Goal: Ask a question: Seek information or help from site administrators or community

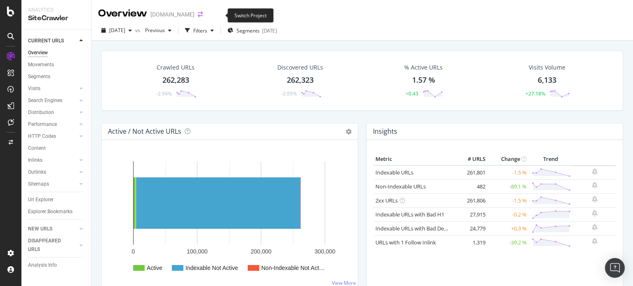
click at [203, 14] on icon "arrow-right-arrow-left" at bounding box center [200, 15] width 5 height 6
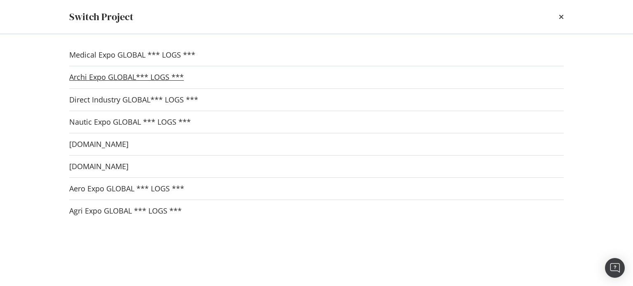
click at [102, 80] on link "Archi Expo GLOBAL*** LOGS ***" at bounding box center [126, 77] width 115 height 9
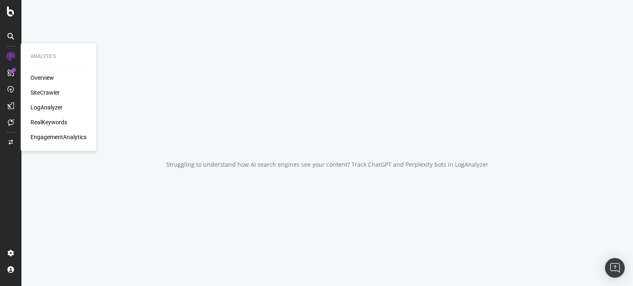
click at [45, 109] on div "LogAnalyzer" at bounding box center [46, 107] width 32 height 8
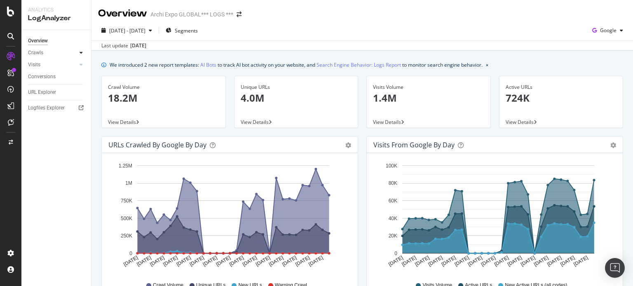
click at [80, 51] on icon at bounding box center [81, 52] width 3 height 5
click at [48, 95] on div "HTTP Codes" at bounding box center [46, 97] width 28 height 9
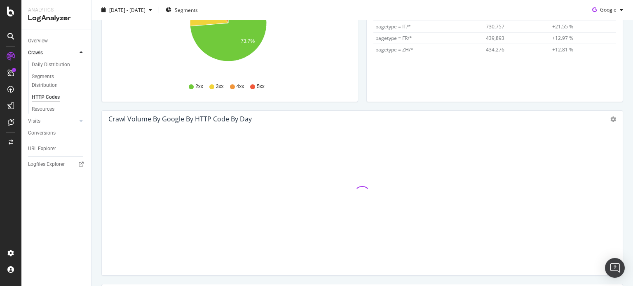
scroll to position [203, 0]
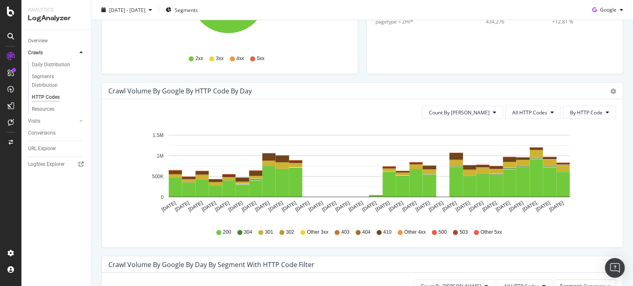
click at [610, 92] on div "Crawl Volume by google by HTTP Code by Day Timeline (by Value) Timeline (by Per…" at bounding box center [362, 91] width 521 height 16
click at [610, 92] on icon "gear" at bounding box center [613, 92] width 6 height 6
click at [570, 124] on span "Timeline (by Percentage)" at bounding box center [584, 122] width 77 height 11
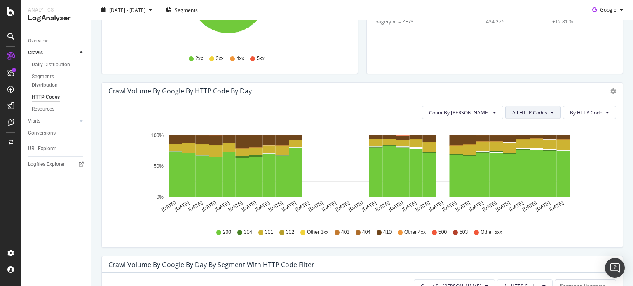
click at [535, 110] on span "All HTTP Codes" at bounding box center [529, 112] width 35 height 7
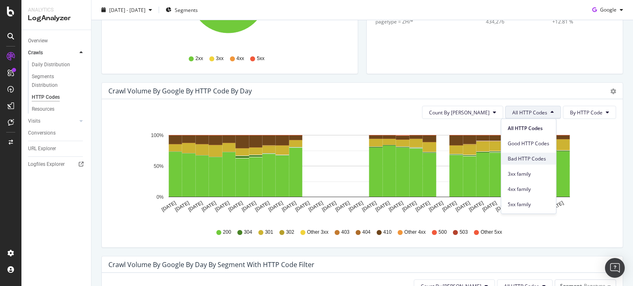
click at [541, 159] on span "Bad HTTP Codes" at bounding box center [529, 158] width 42 height 7
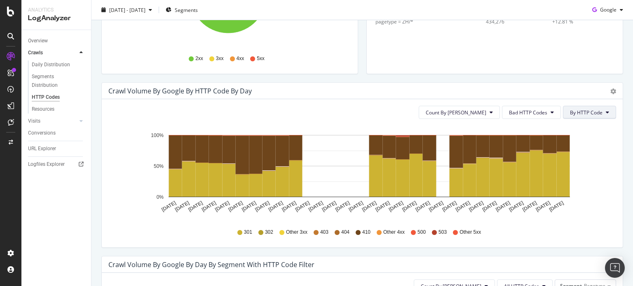
click at [570, 111] on span "By HTTP Code" at bounding box center [586, 112] width 33 height 7
click at [587, 131] on span "By Family" at bounding box center [581, 128] width 33 height 7
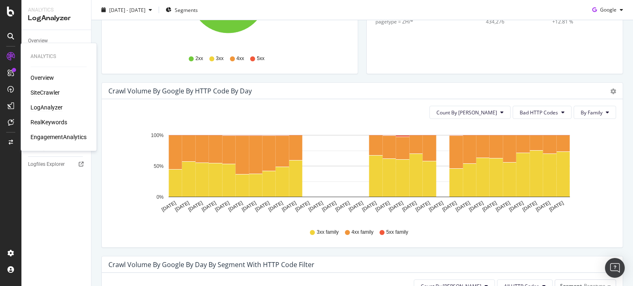
click at [44, 92] on div "SiteCrawler" at bounding box center [44, 93] width 29 height 8
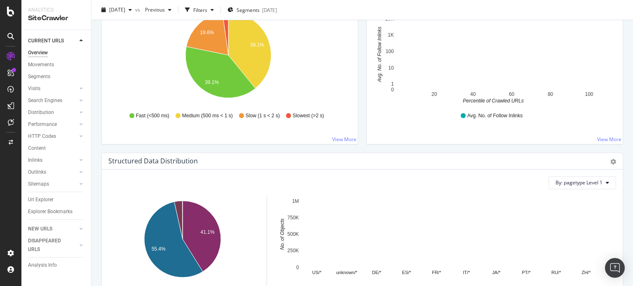
scroll to position [666, 0]
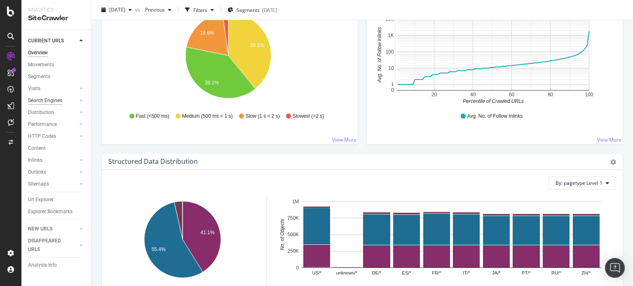
click at [52, 102] on div "Search Engines" at bounding box center [45, 100] width 34 height 9
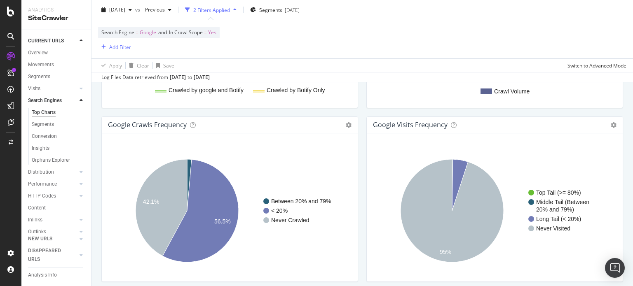
scroll to position [987, 0]
click at [37, 59] on div "Movements" at bounding box center [59, 65] width 63 height 12
click at [38, 63] on div "Movements" at bounding box center [41, 65] width 26 height 9
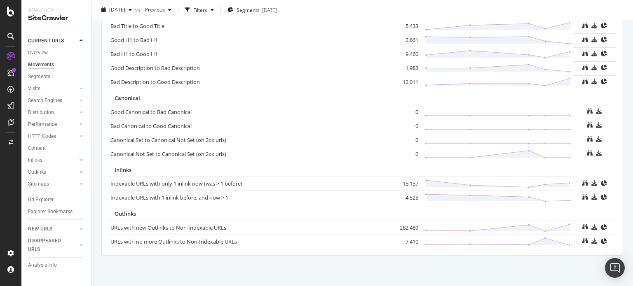
scroll to position [588, 0]
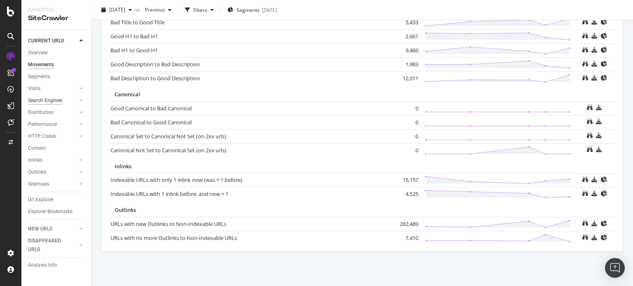
click at [51, 101] on div "Search Engines" at bounding box center [45, 100] width 34 height 9
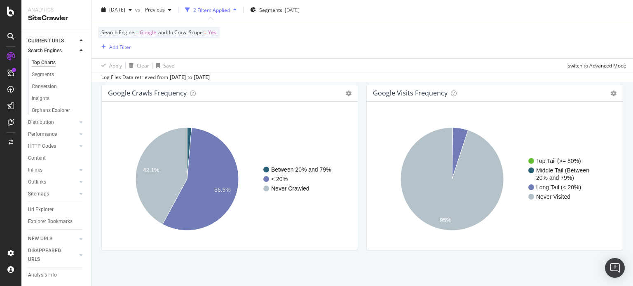
scroll to position [58, 0]
click at [165, 9] on span "Previous" at bounding box center [153, 9] width 23 height 7
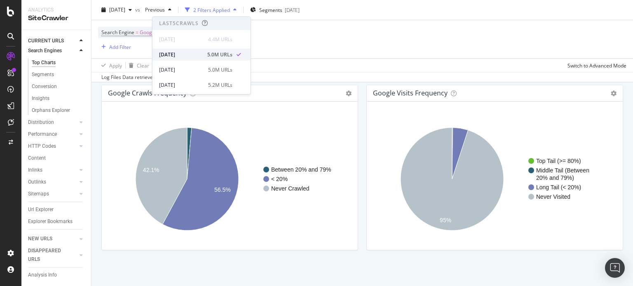
click at [185, 56] on div "2025 Jun. 10th" at bounding box center [180, 54] width 43 height 7
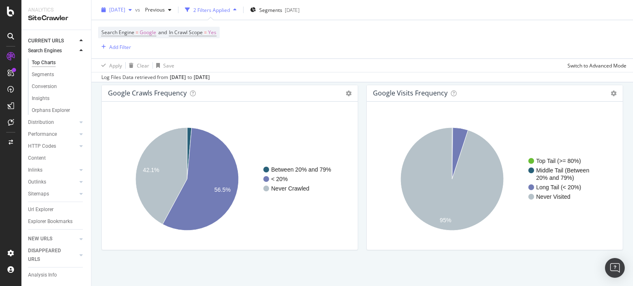
click at [125, 6] on span "2025 Sep. 2nd" at bounding box center [117, 9] width 16 height 7
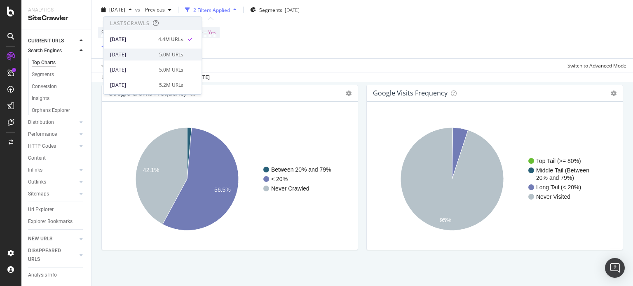
click at [136, 52] on div "2025 Jun. 10th" at bounding box center [132, 54] width 44 height 7
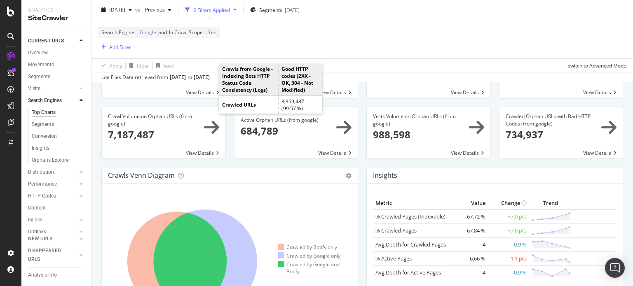
scroll to position [21, 0]
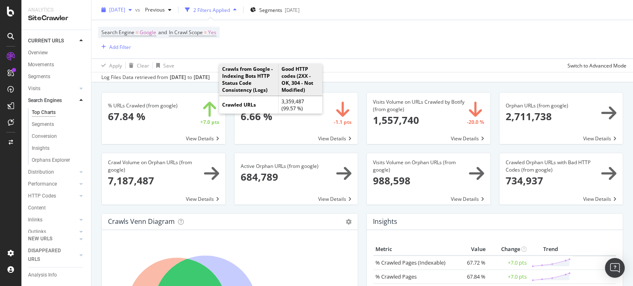
click at [125, 11] on span "2025 Jun. 10th" at bounding box center [117, 9] width 16 height 7
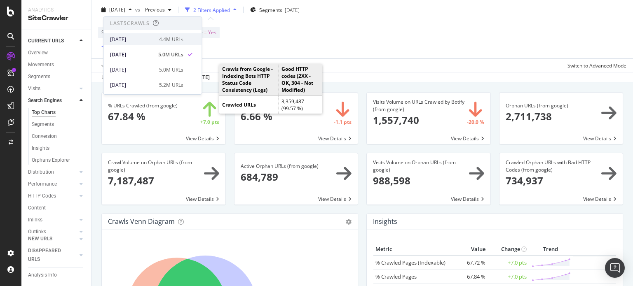
click at [129, 42] on div "2025 Sep. 2nd" at bounding box center [132, 39] width 44 height 7
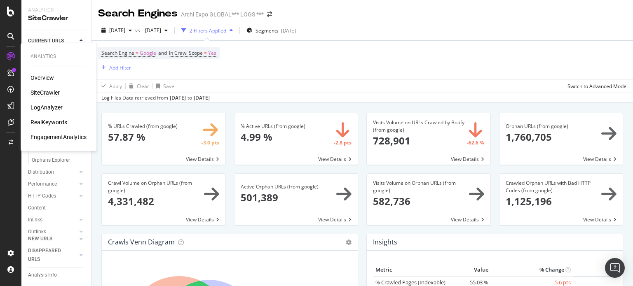
click at [45, 105] on div "LogAnalyzer" at bounding box center [46, 107] width 32 height 8
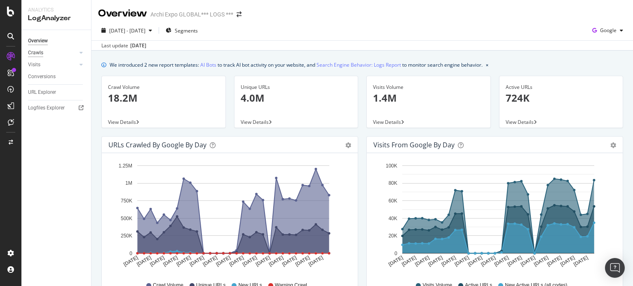
click at [39, 52] on div "Crawls" at bounding box center [35, 53] width 15 height 9
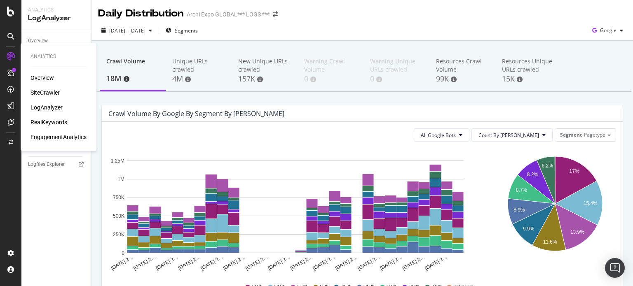
click at [53, 92] on div "SiteCrawler" at bounding box center [44, 93] width 29 height 8
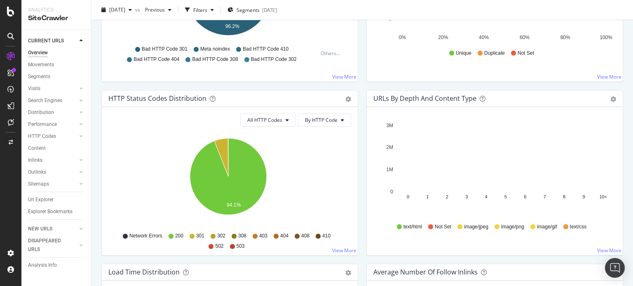
scroll to position [384, 0]
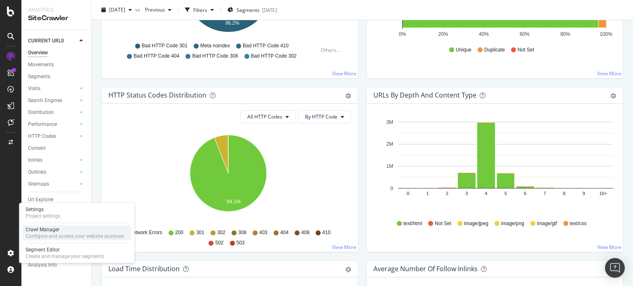
click at [58, 231] on div "Crawl Manager" at bounding box center [75, 230] width 98 height 7
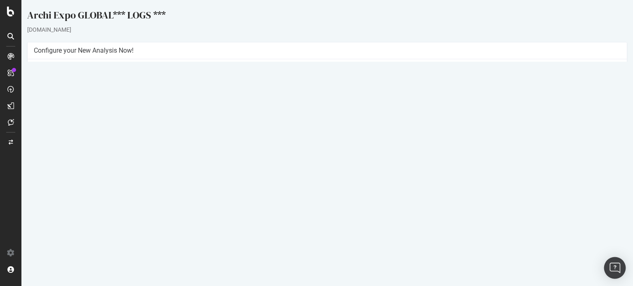
click at [612, 263] on img "Open Intercom Messenger" at bounding box center [614, 268] width 11 height 11
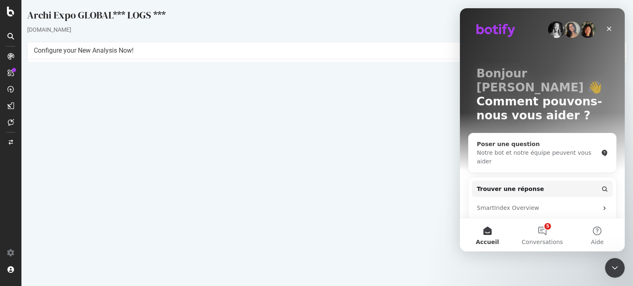
click at [524, 149] on div "Notre bot et notre équipe peuvent vous aider" at bounding box center [537, 157] width 121 height 17
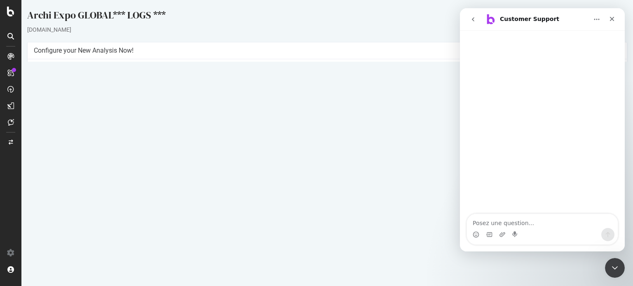
click at [471, 18] on icon "go back" at bounding box center [473, 19] width 7 height 7
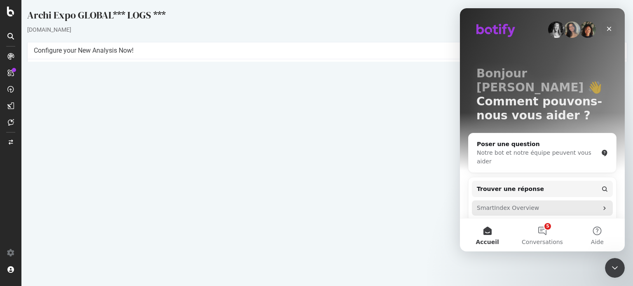
scroll to position [35, 0]
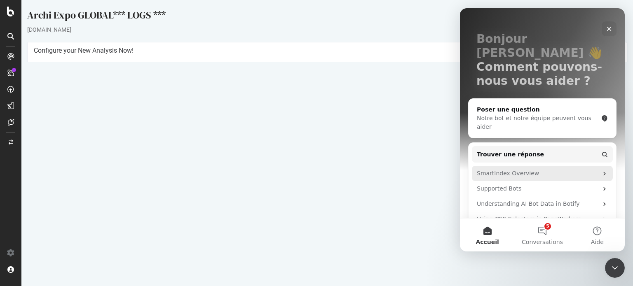
click at [544, 169] on div "SmartIndex Overview" at bounding box center [537, 173] width 121 height 9
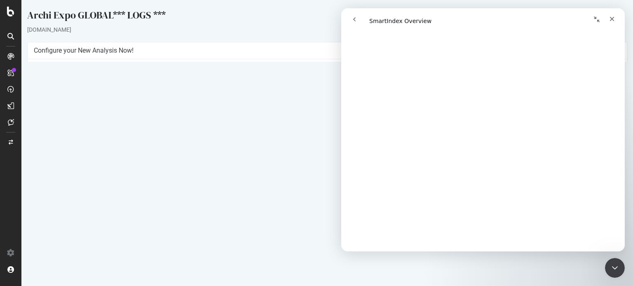
scroll to position [0, 0]
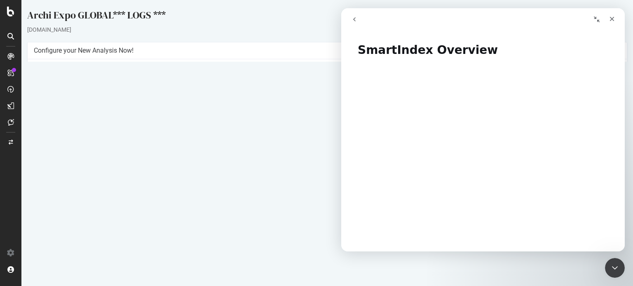
click at [353, 22] on icon "go back" at bounding box center [354, 19] width 7 height 7
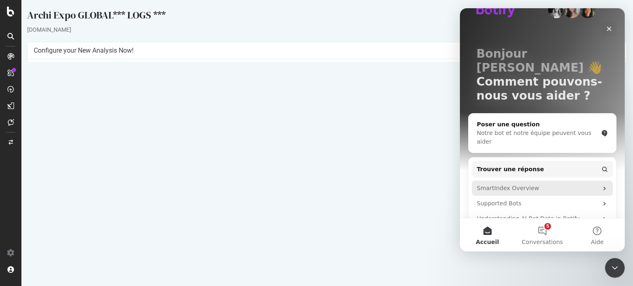
scroll to position [21, 0]
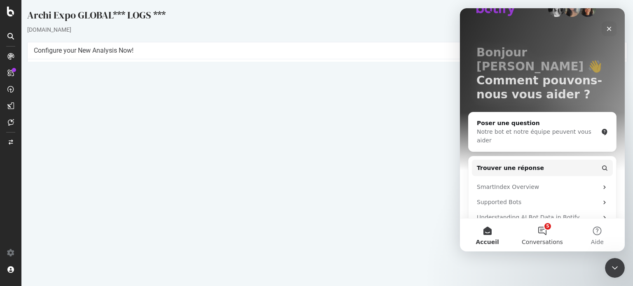
click at [545, 230] on button "5 Conversations" at bounding box center [542, 235] width 55 height 33
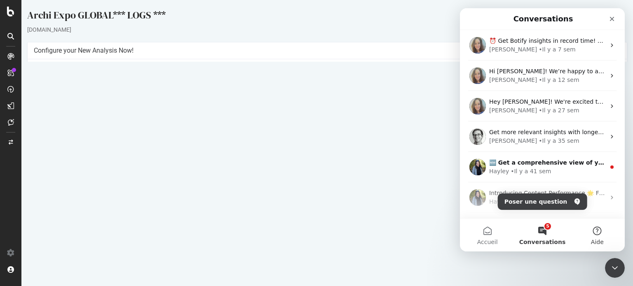
click at [593, 229] on button "Aide" at bounding box center [597, 235] width 55 height 33
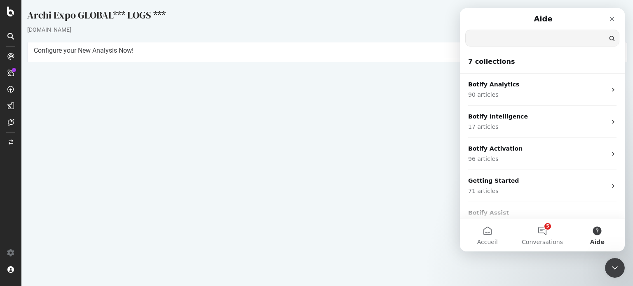
click at [499, 40] on input "Trouver une réponse" at bounding box center [542, 38] width 153 height 16
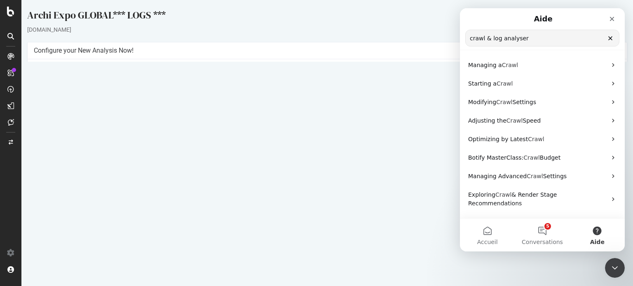
type input "crawl & log analyser"
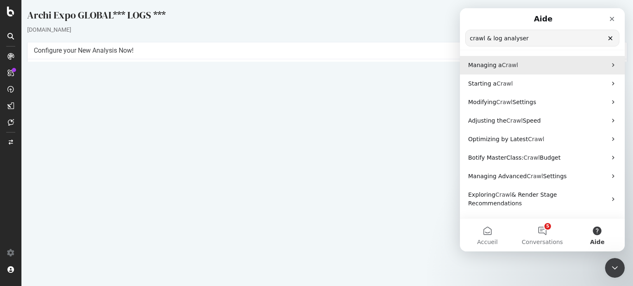
click at [533, 69] on p "Managing a Crawl" at bounding box center [537, 65] width 138 height 9
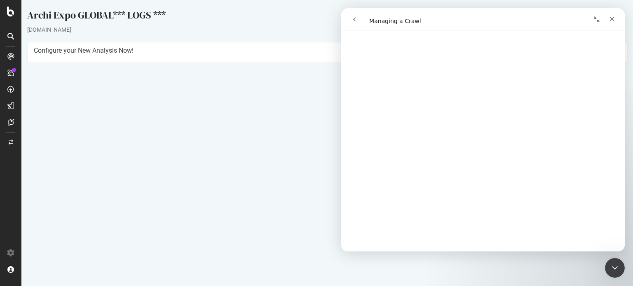
scroll to position [1352, 0]
click at [354, 21] on icon "go back" at bounding box center [354, 19] width 7 height 7
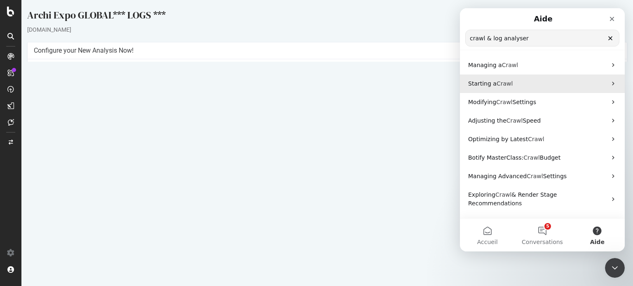
click at [513, 80] on p "Starting a Crawl" at bounding box center [537, 84] width 138 height 9
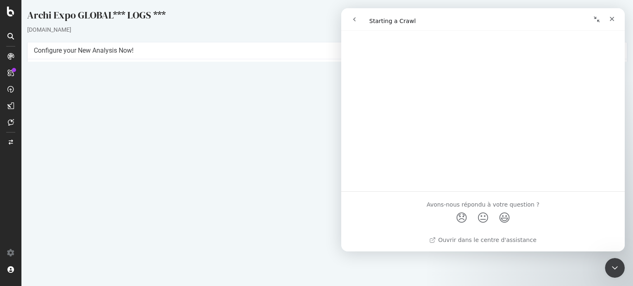
scroll to position [1483, 0]
click at [354, 12] on button "go back" at bounding box center [355, 20] width 16 height 16
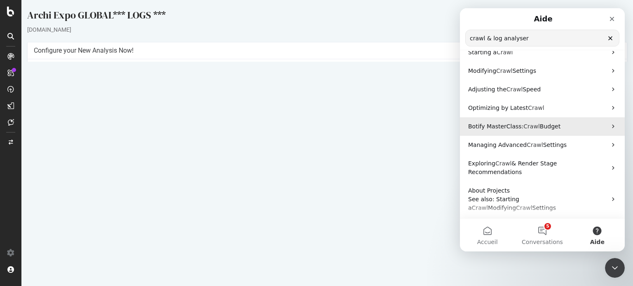
scroll to position [0, 0]
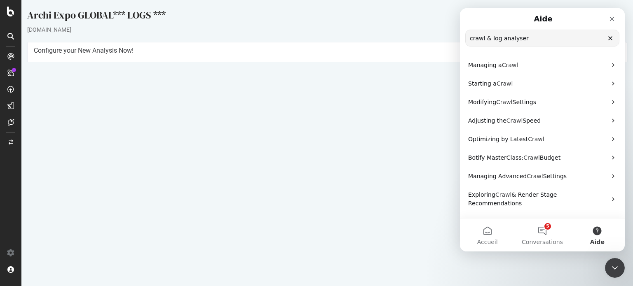
click at [531, 42] on input "crawl & log analyser" at bounding box center [542, 38] width 153 height 16
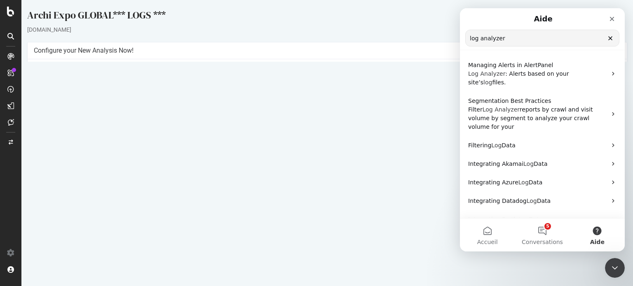
click at [510, 39] on input "log analyzer" at bounding box center [542, 38] width 153 height 16
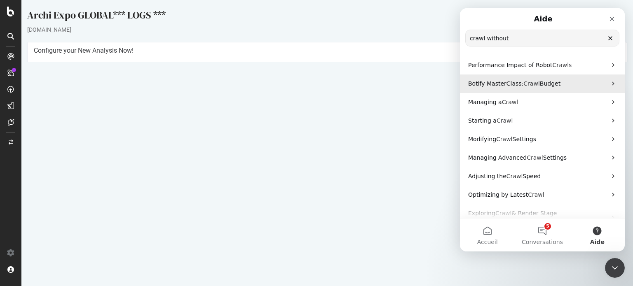
type input "crawl without"
click at [526, 87] on p "Botify MasterClass: Crawl Budget" at bounding box center [537, 84] width 138 height 9
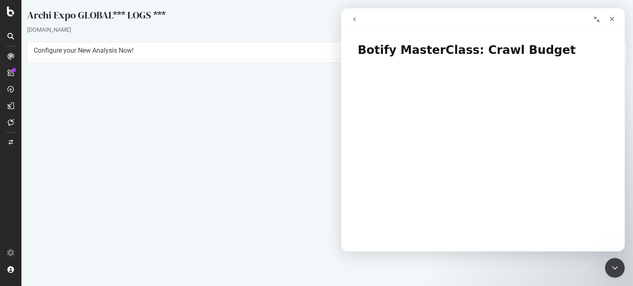
click at [353, 24] on button "go back" at bounding box center [355, 20] width 16 height 16
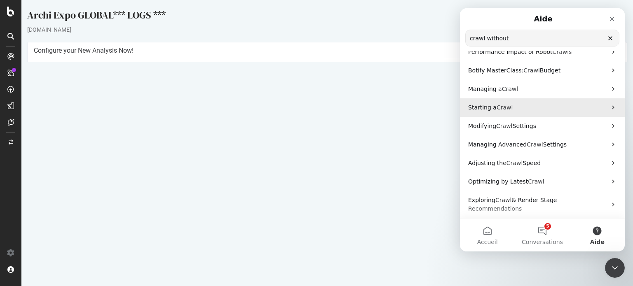
scroll to position [31, 0]
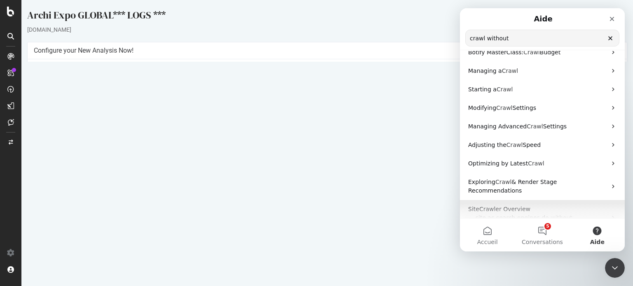
click at [512, 206] on span "SiteCrawler Overview" at bounding box center [499, 209] width 62 height 7
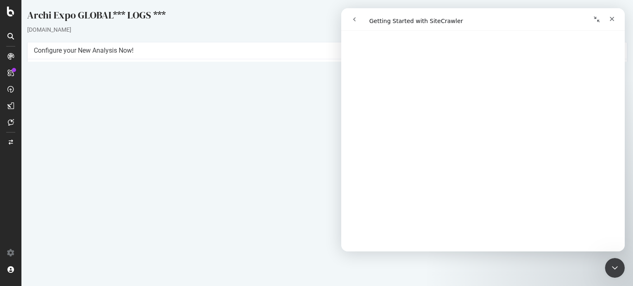
scroll to position [407, 0]
click at [356, 23] on button "go back" at bounding box center [355, 20] width 16 height 16
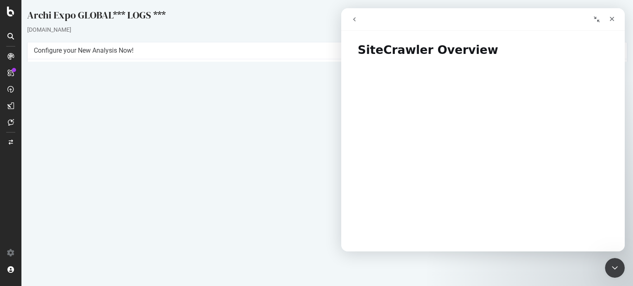
click at [356, 23] on button "go back" at bounding box center [355, 20] width 16 height 16
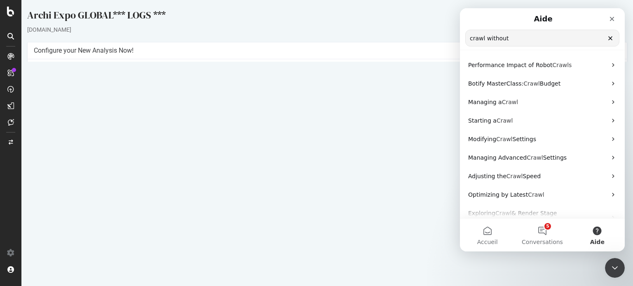
click at [521, 41] on input "crawl without" at bounding box center [542, 38] width 153 height 16
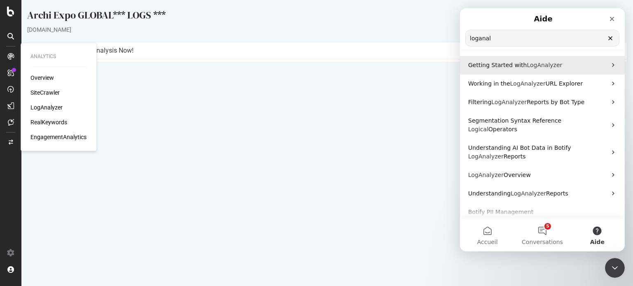
type input "loganal"
click at [537, 67] on span "LogAnalyzer" at bounding box center [544, 65] width 35 height 7
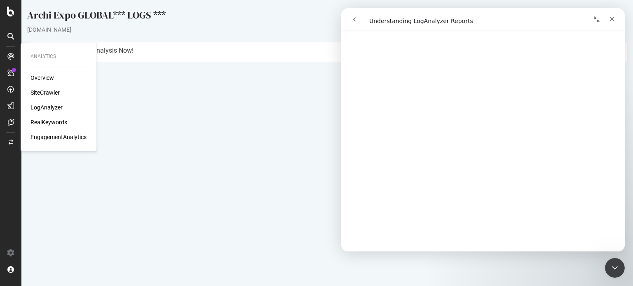
scroll to position [1609, 0]
click at [350, 21] on button "go back" at bounding box center [355, 20] width 16 height 16
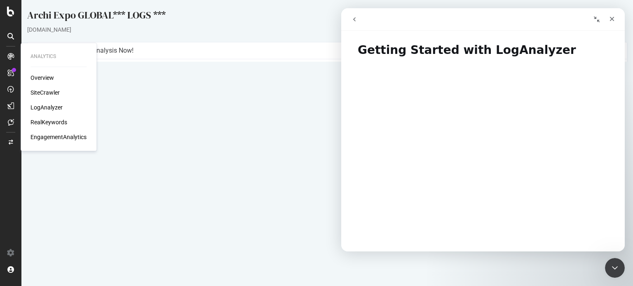
click at [353, 21] on icon "go back" at bounding box center [354, 19] width 7 height 7
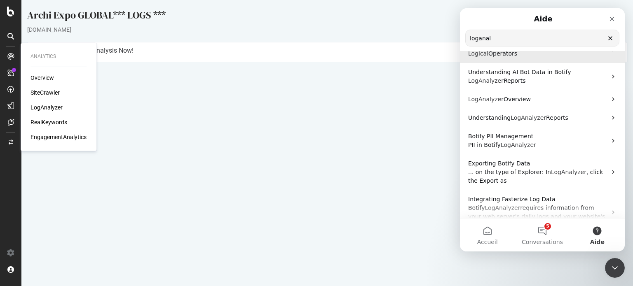
scroll to position [83, 0]
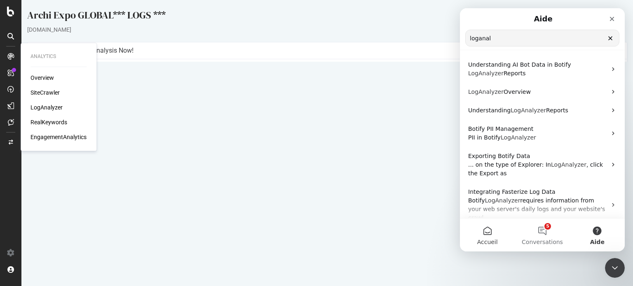
click at [485, 232] on button "Accueil" at bounding box center [487, 235] width 55 height 33
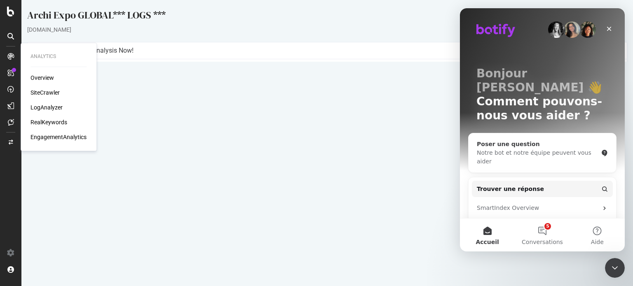
click at [513, 149] on div "Notre bot et notre équipe peuvent vous aider" at bounding box center [537, 157] width 121 height 17
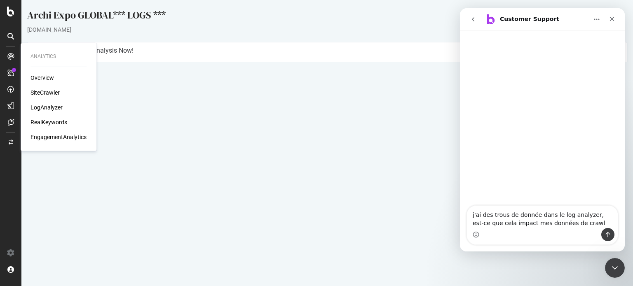
type textarea "j'ai des trous de donnée dans le log analyzer, est-ce que cela impact mes donné…"
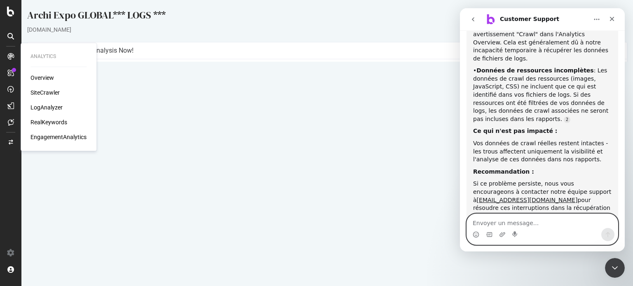
scroll to position [192, 0]
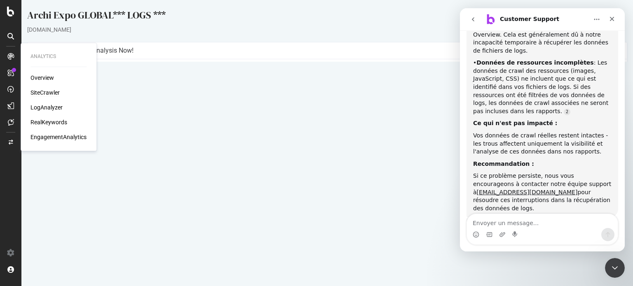
click at [41, 95] on div "SiteCrawler" at bounding box center [44, 93] width 29 height 8
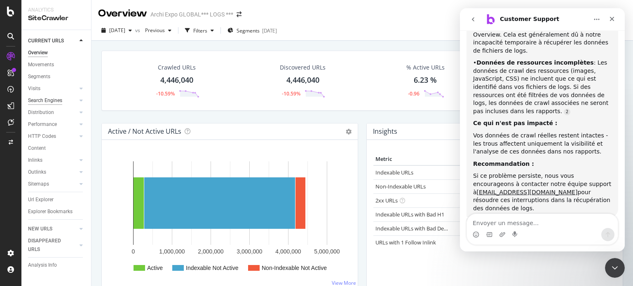
click at [44, 96] on div "Search Engines" at bounding box center [45, 100] width 34 height 9
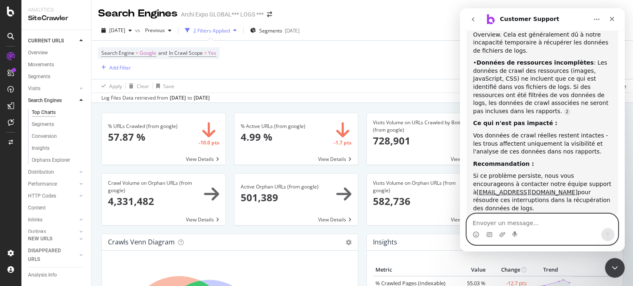
click at [508, 220] on textarea "Envoyer un message..." at bounding box center [542, 221] width 151 height 14
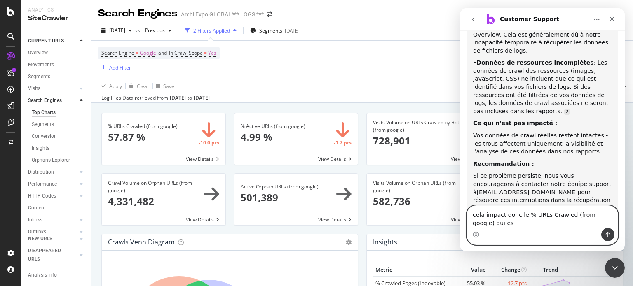
scroll to position [200, 0]
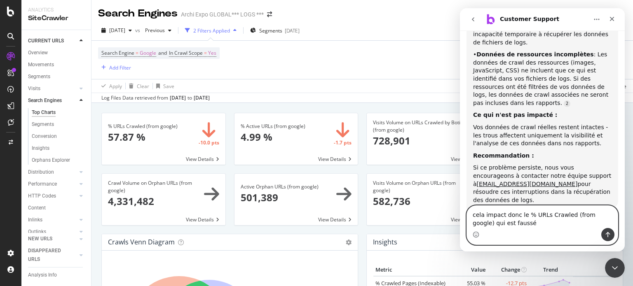
type textarea "cela impact donc le % URLs Crawled (from google) qui est faussée"
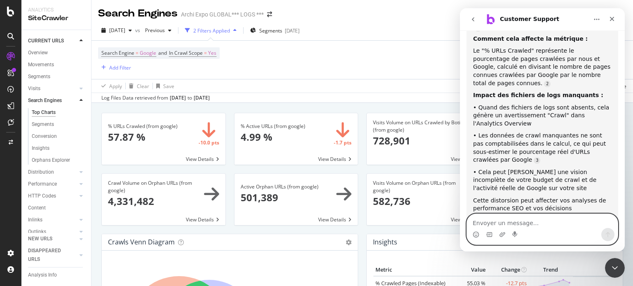
scroll to position [476, 0]
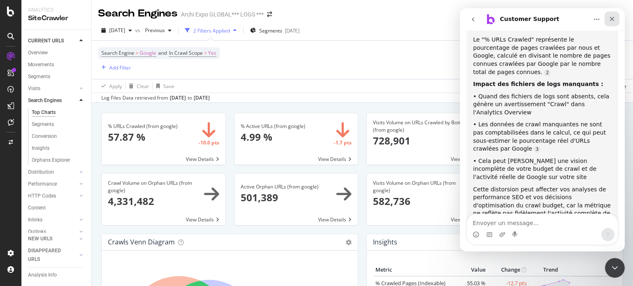
click at [612, 19] on icon "Fermer" at bounding box center [612, 19] width 5 height 5
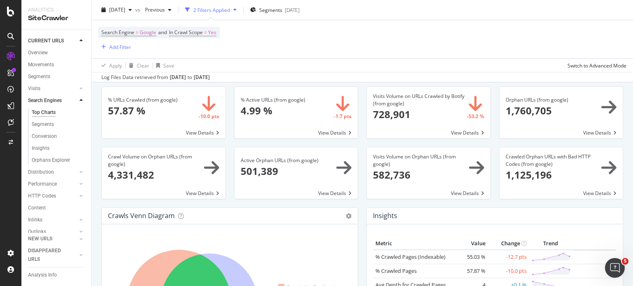
scroll to position [0, 0]
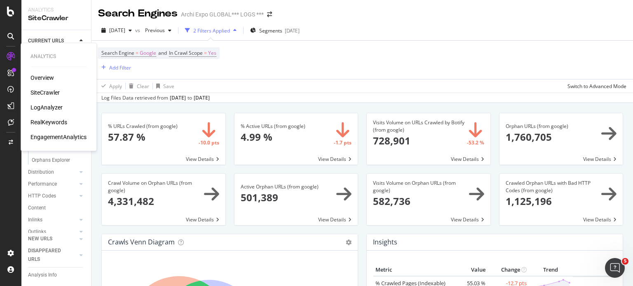
click at [49, 92] on div "SiteCrawler" at bounding box center [44, 93] width 29 height 8
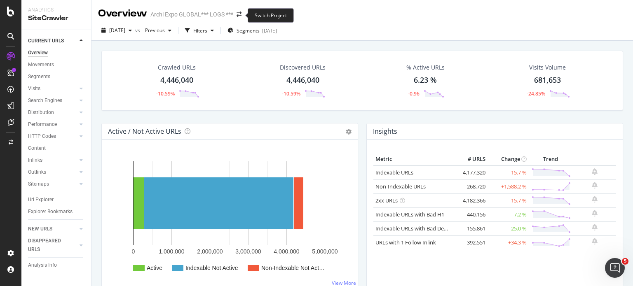
click at [234, 14] on span at bounding box center [239, 15] width 12 height 6
click at [239, 14] on icon "arrow-right-arrow-left" at bounding box center [239, 15] width 5 height 6
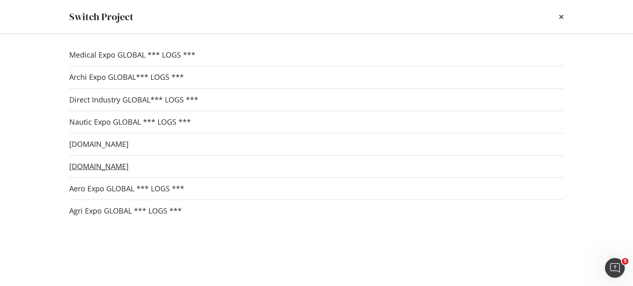
click at [119, 164] on link "shop.directindustry.com" at bounding box center [98, 166] width 59 height 9
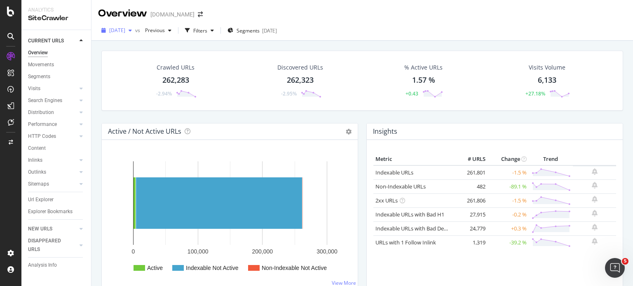
click at [132, 32] on icon "button" at bounding box center [130, 30] width 3 height 5
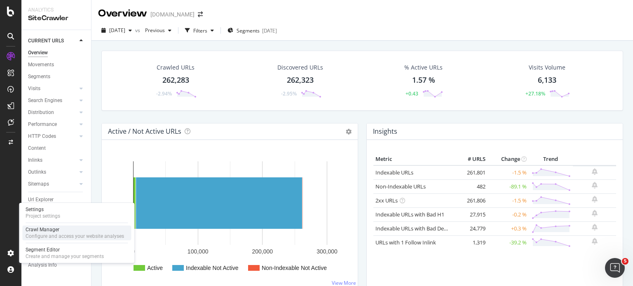
click at [50, 237] on div "Configure and access your website analyses" at bounding box center [75, 236] width 98 height 7
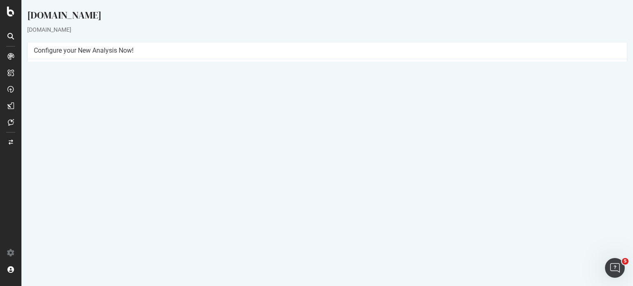
click at [305, 194] on button "Yes! Start Now" at bounding box center [316, 194] width 51 height 13
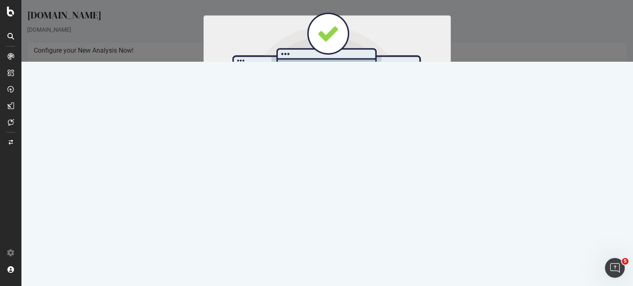
click at [342, 137] on button "Start Now" at bounding box center [342, 137] width 36 height 14
